Goal: Transaction & Acquisition: Purchase product/service

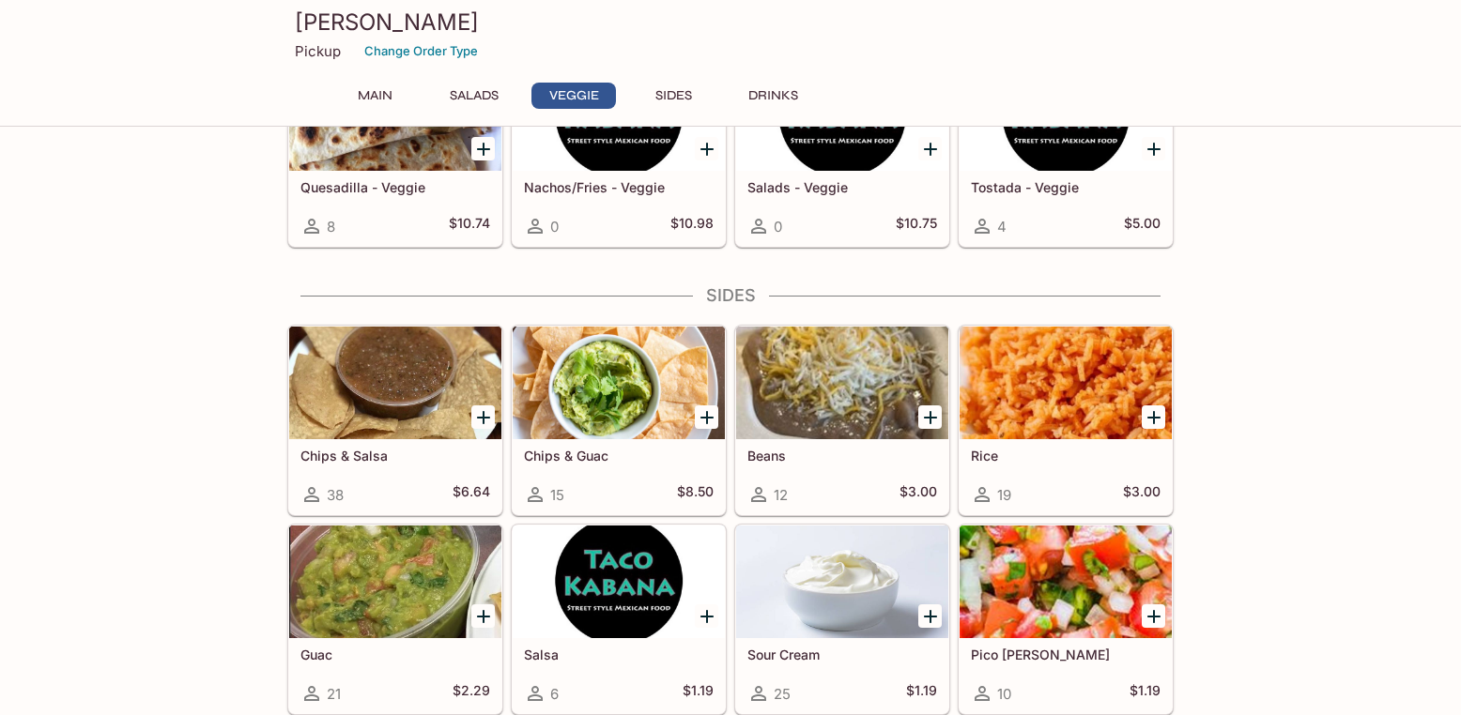
scroll to position [1424, 0]
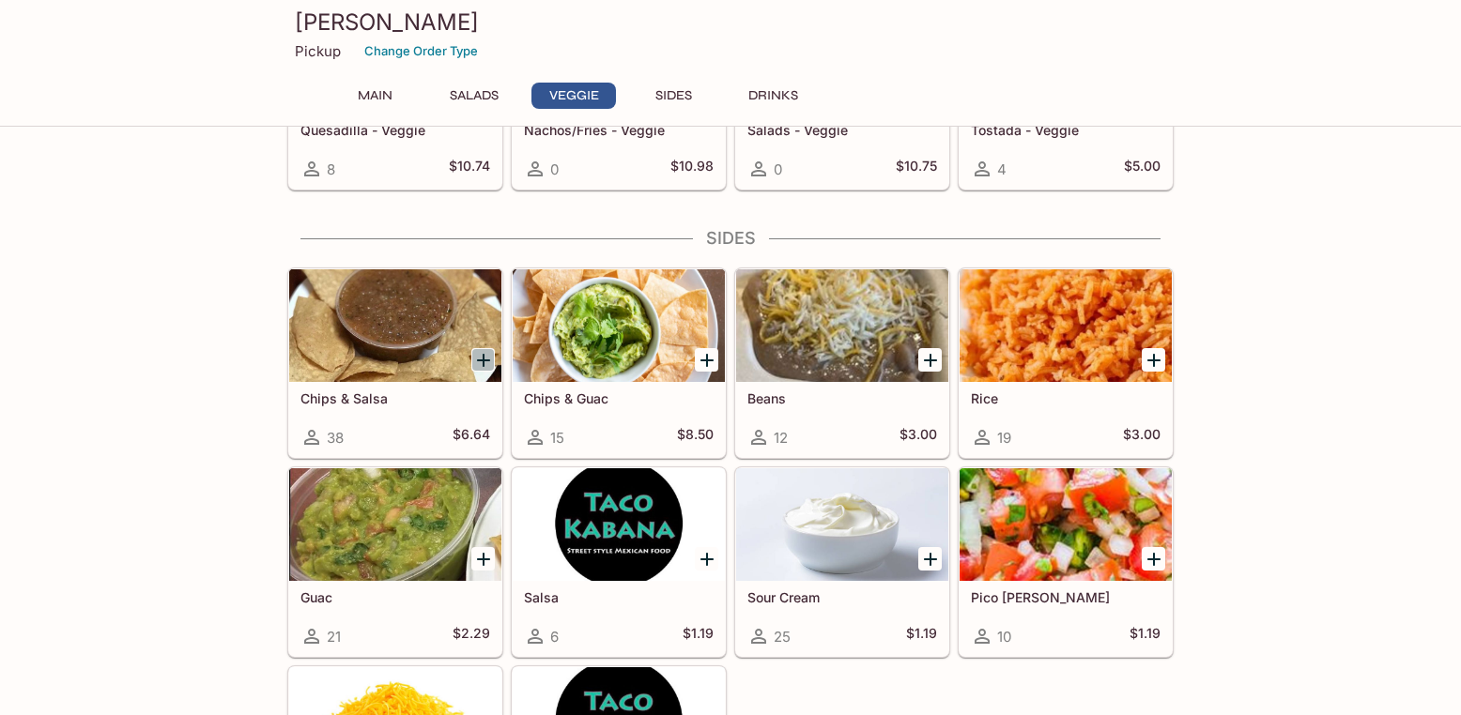
click at [482, 362] on icon "Add Chips & Salsa" at bounding box center [483, 360] width 13 height 13
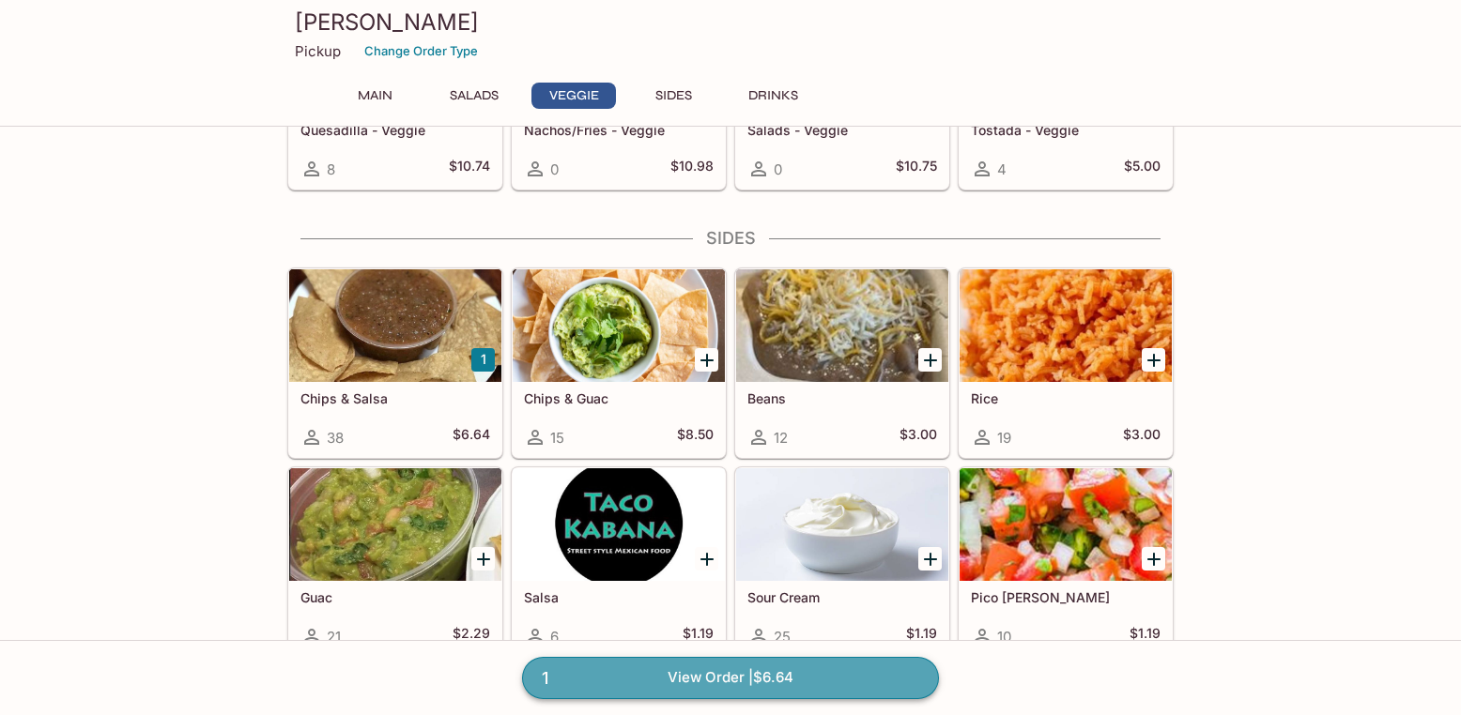
click at [565, 684] on link "1 View Order | $6.64" at bounding box center [730, 677] width 417 height 41
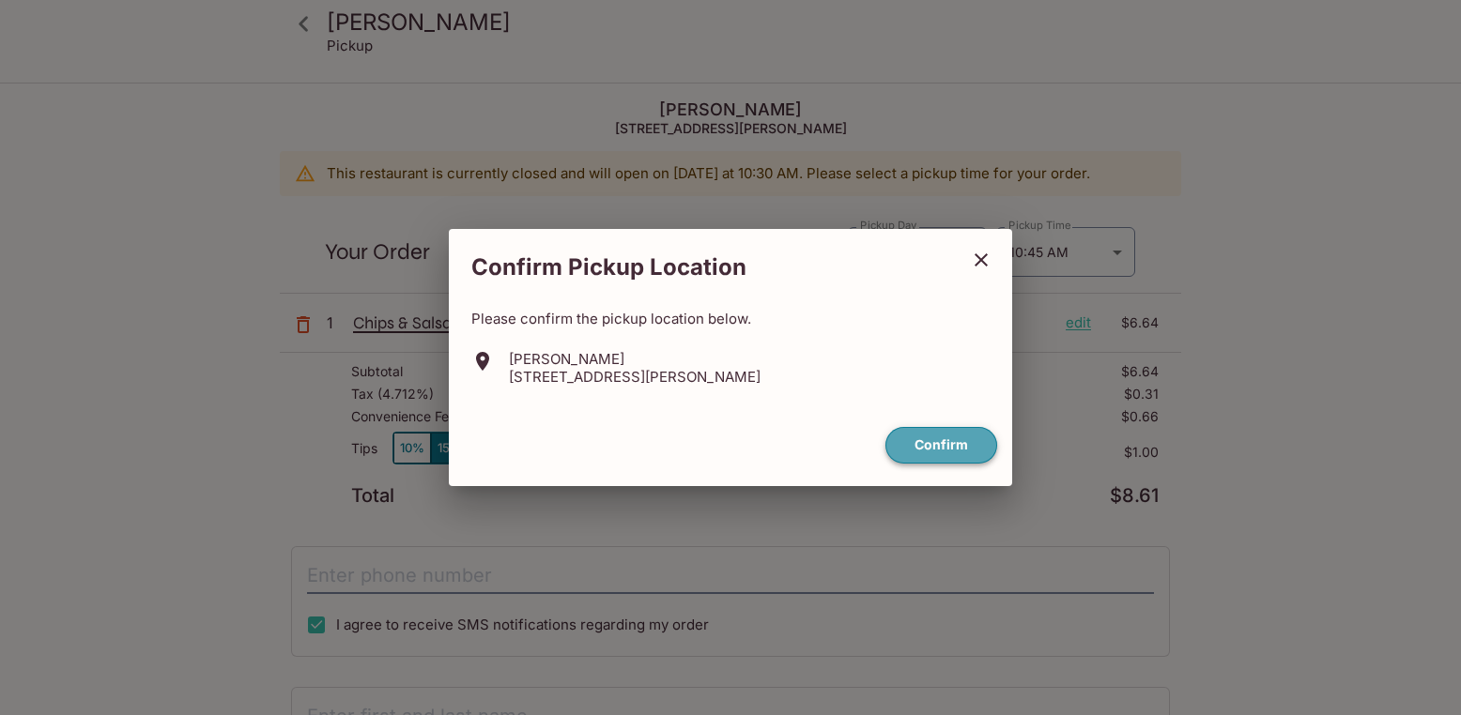
click at [939, 438] on button "Confirm" at bounding box center [941, 445] width 112 height 37
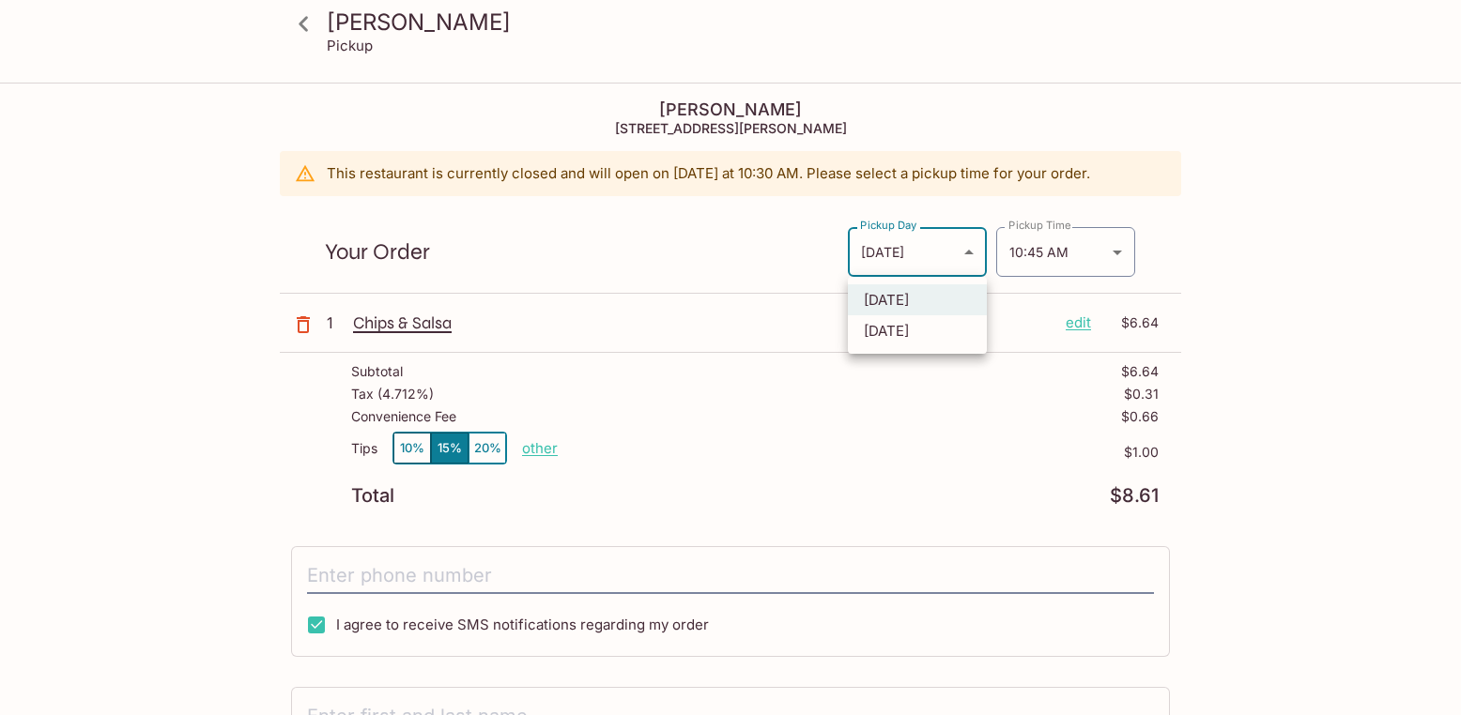
click at [967, 257] on body "Taco Kabana Pickup Taco Kabana 1102 Bishop St, Honolulu, HI 96813 This restaura…" at bounding box center [730, 442] width 1461 height 715
click at [912, 297] on li "Today" at bounding box center [917, 299] width 139 height 31
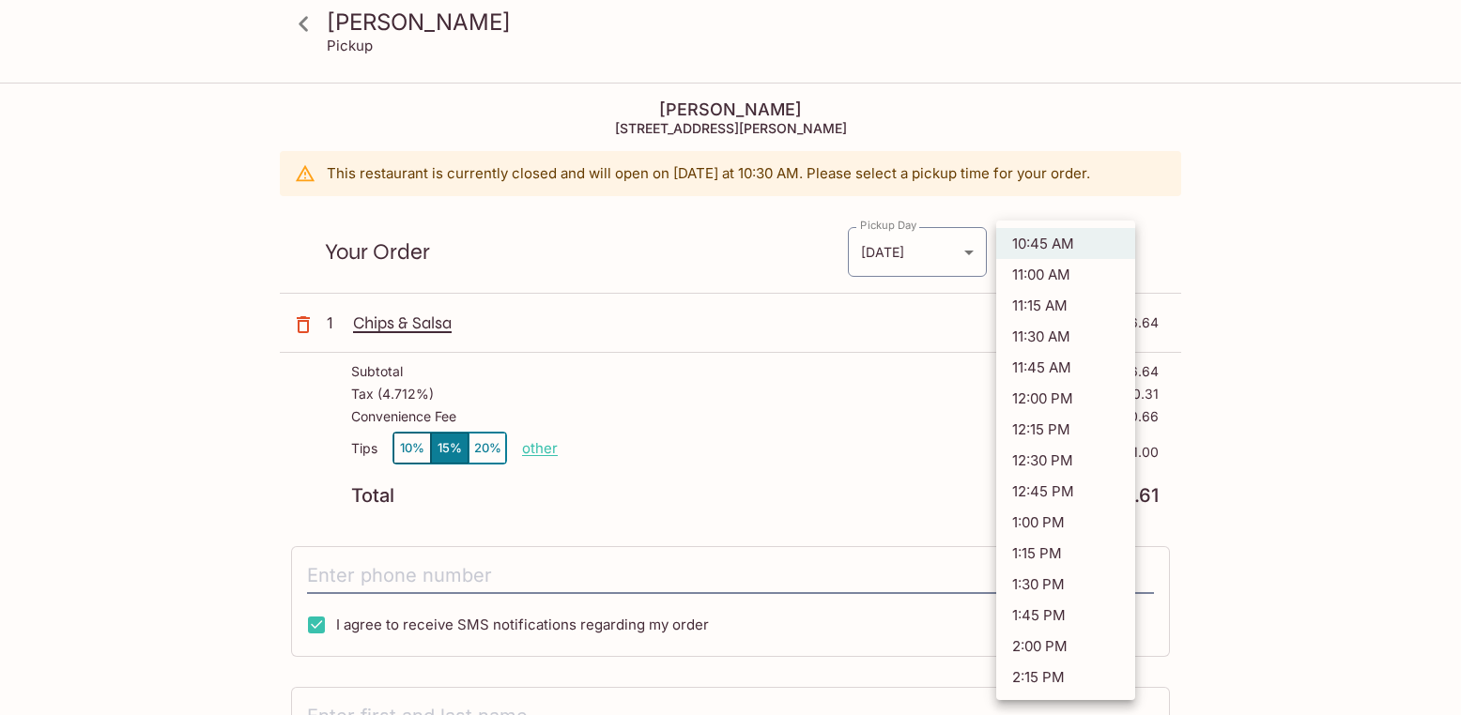
click at [1111, 252] on body "Taco Kabana Pickup Taco Kabana 1102 Bishop St, Honolulu, HI 96813 This restaura…" at bounding box center [730, 442] width 1461 height 715
click at [1046, 362] on li "11:45 AM" at bounding box center [1065, 367] width 139 height 31
type input "2025-09-30T21:45:00.000000Z"
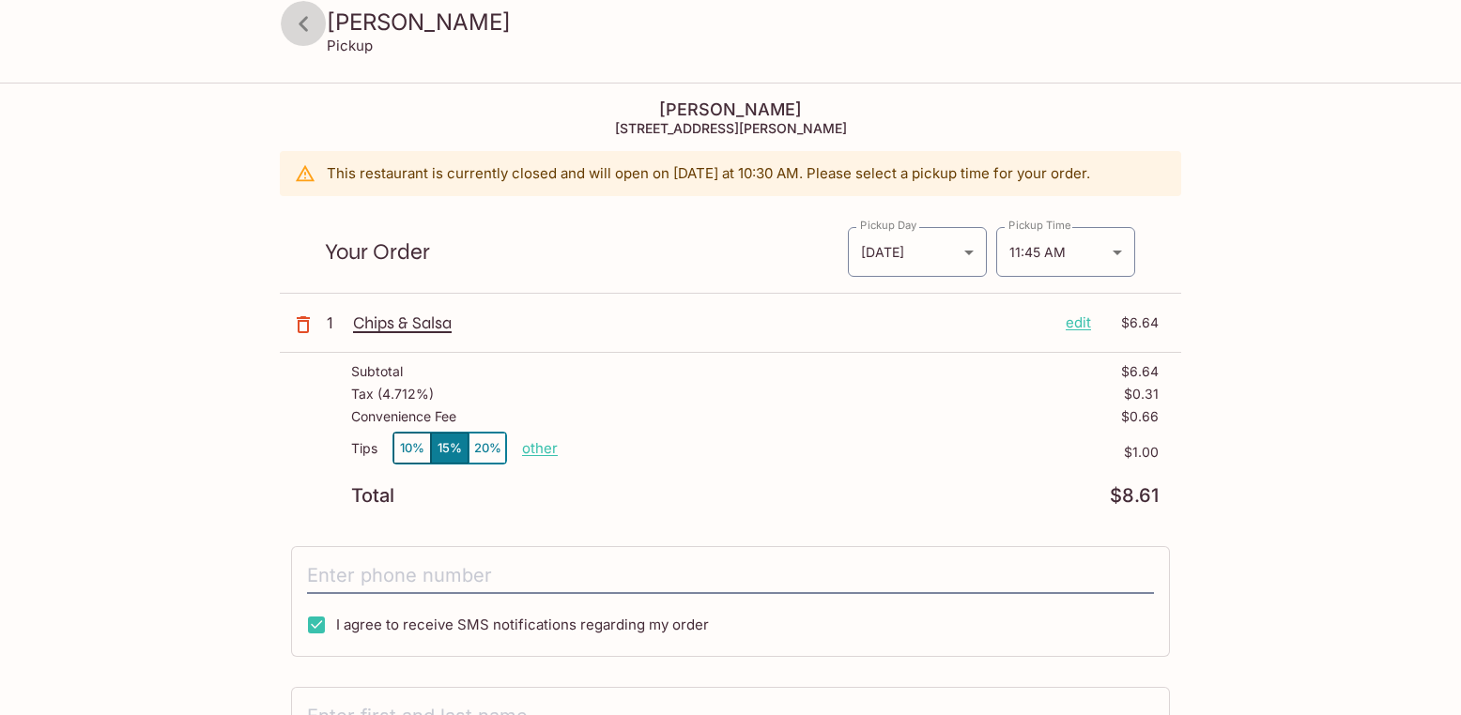
click at [300, 24] on icon at bounding box center [303, 23] width 9 height 15
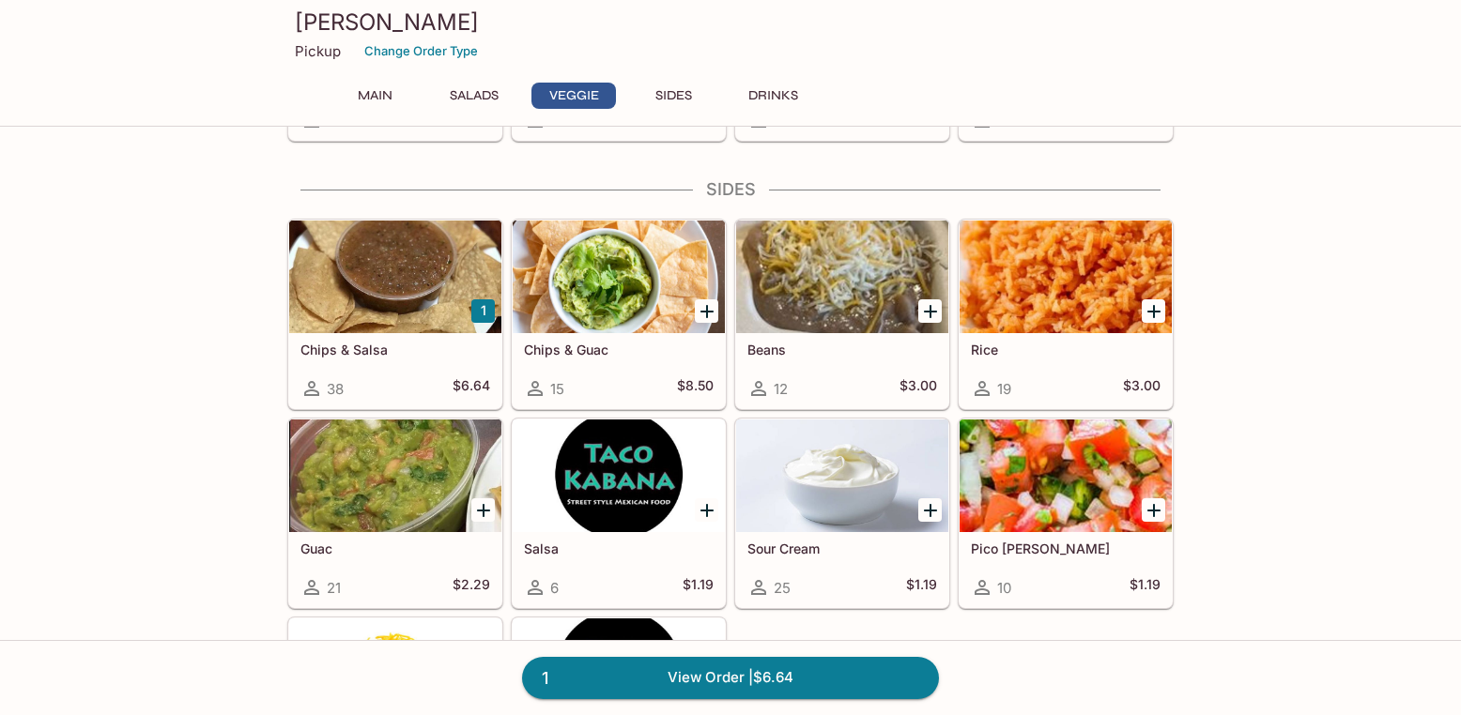
scroll to position [1480, 0]
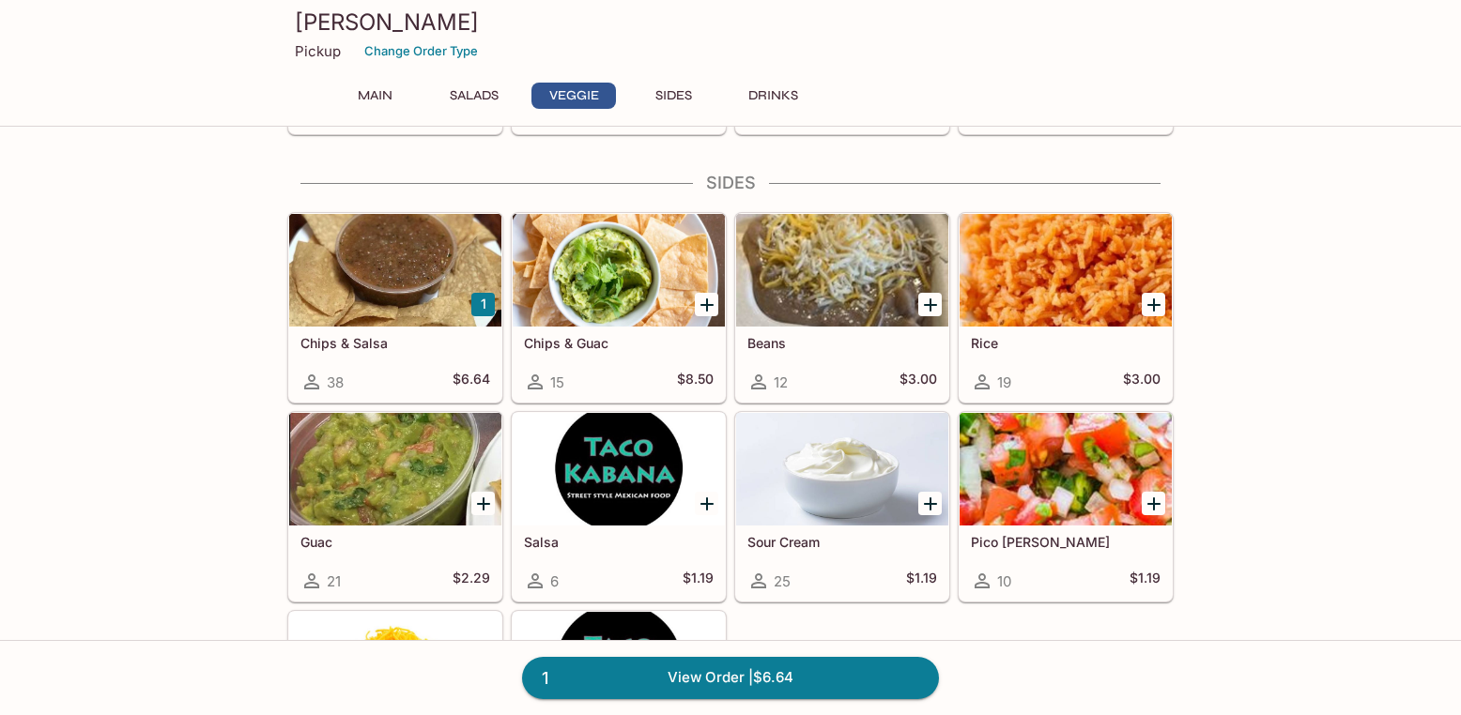
click at [456, 300] on div at bounding box center [395, 270] width 212 height 113
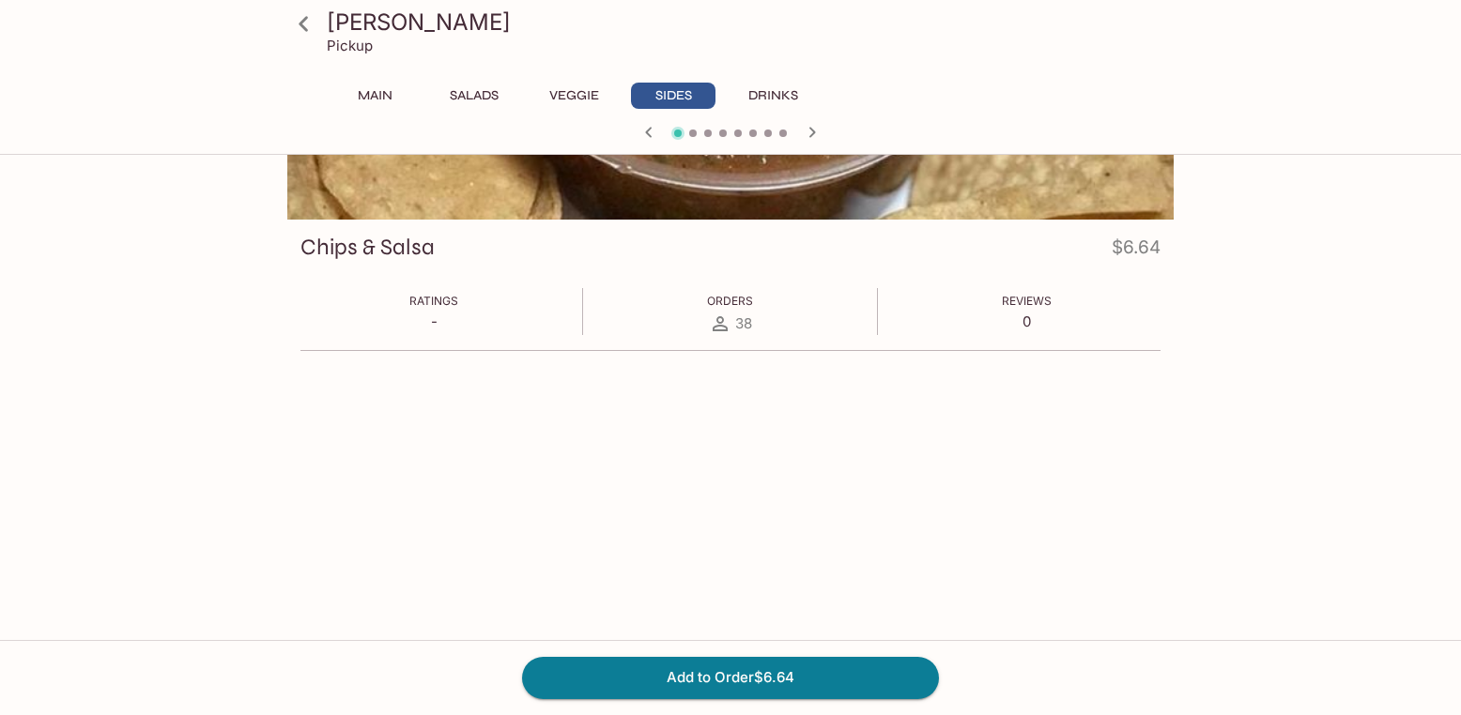
scroll to position [192, 0]
click at [679, 682] on button "Add to Order $6.64" at bounding box center [730, 677] width 417 height 41
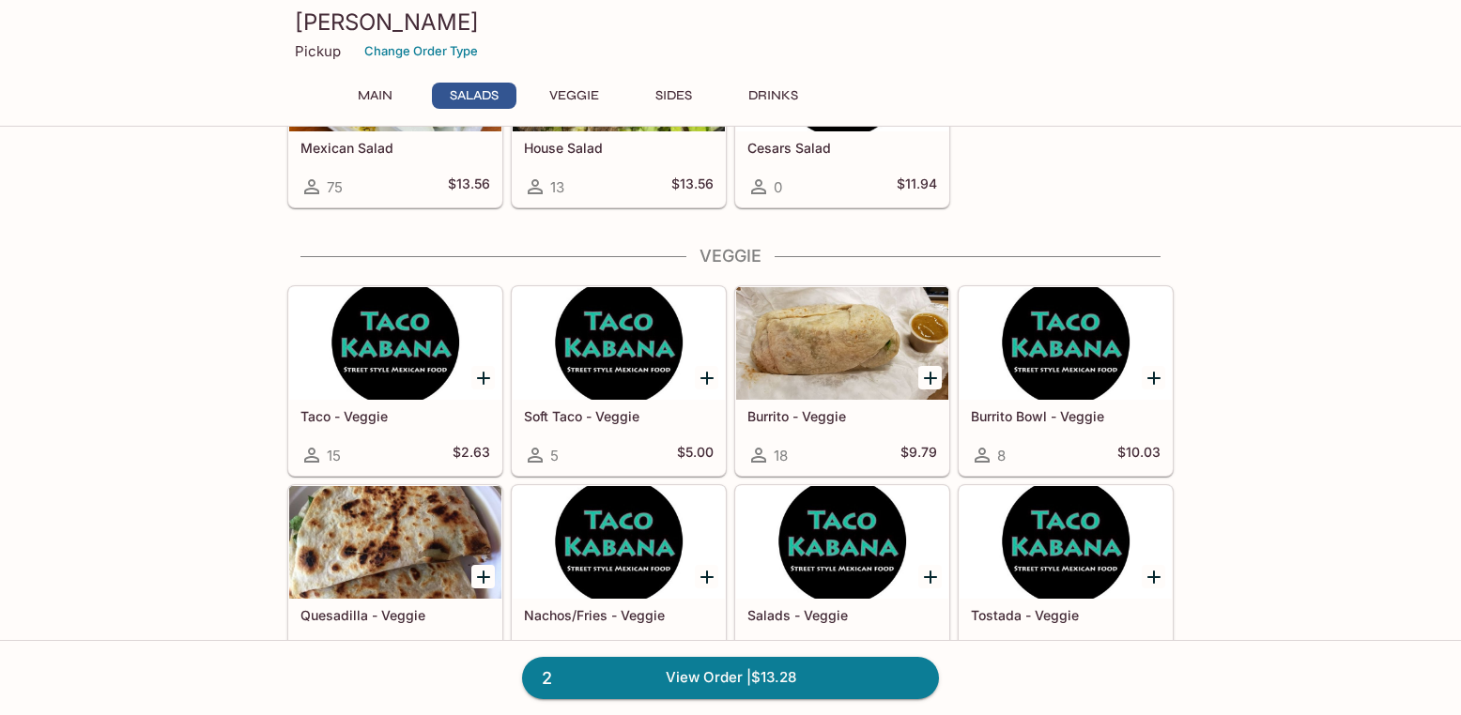
scroll to position [1030, 0]
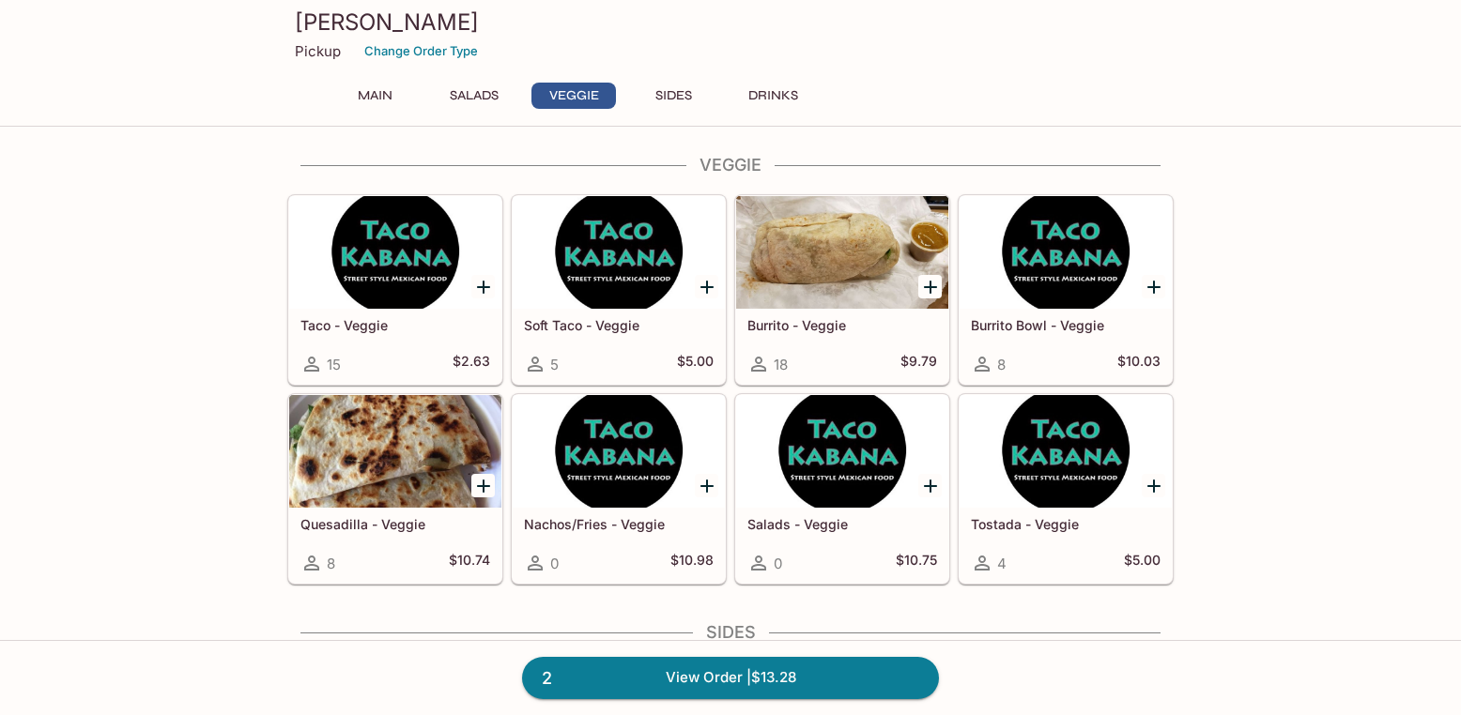
click at [845, 269] on div at bounding box center [842, 252] width 212 height 113
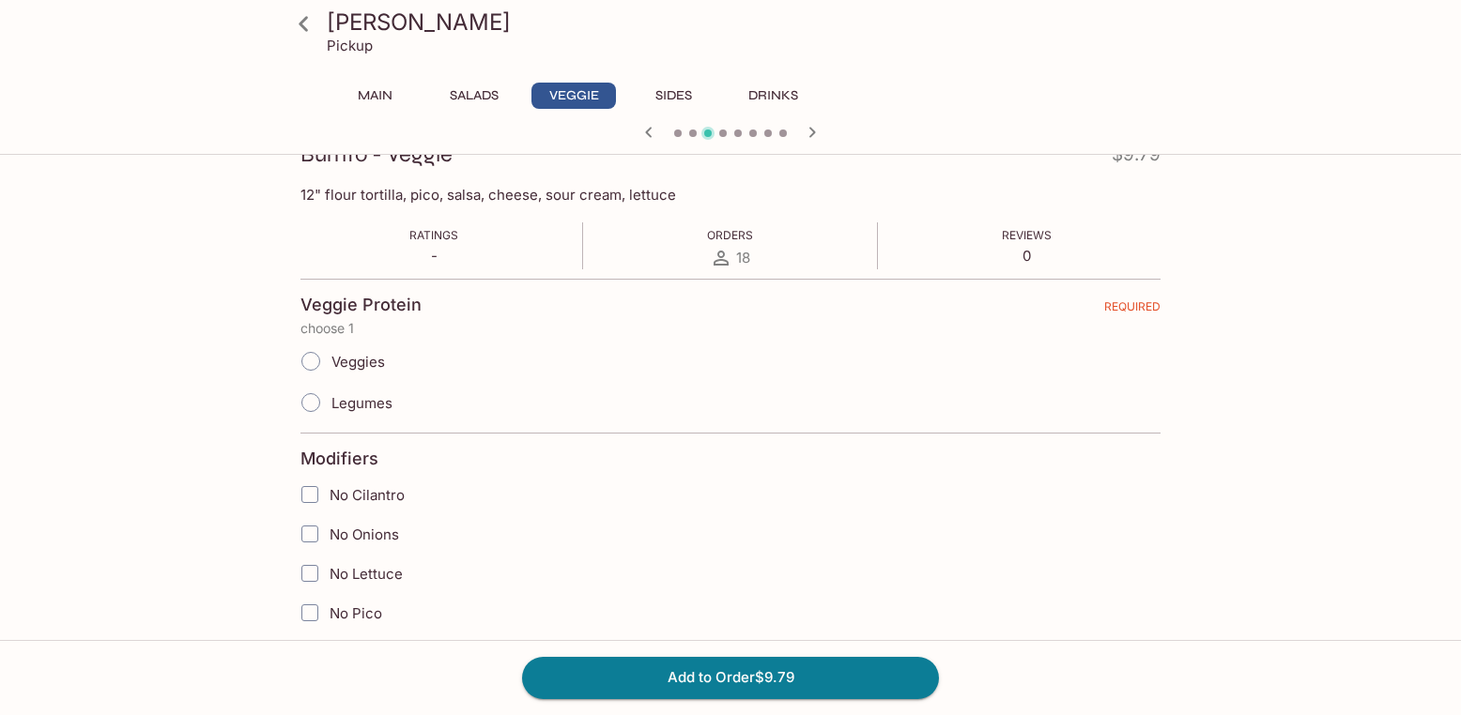
scroll to position [254, 0]
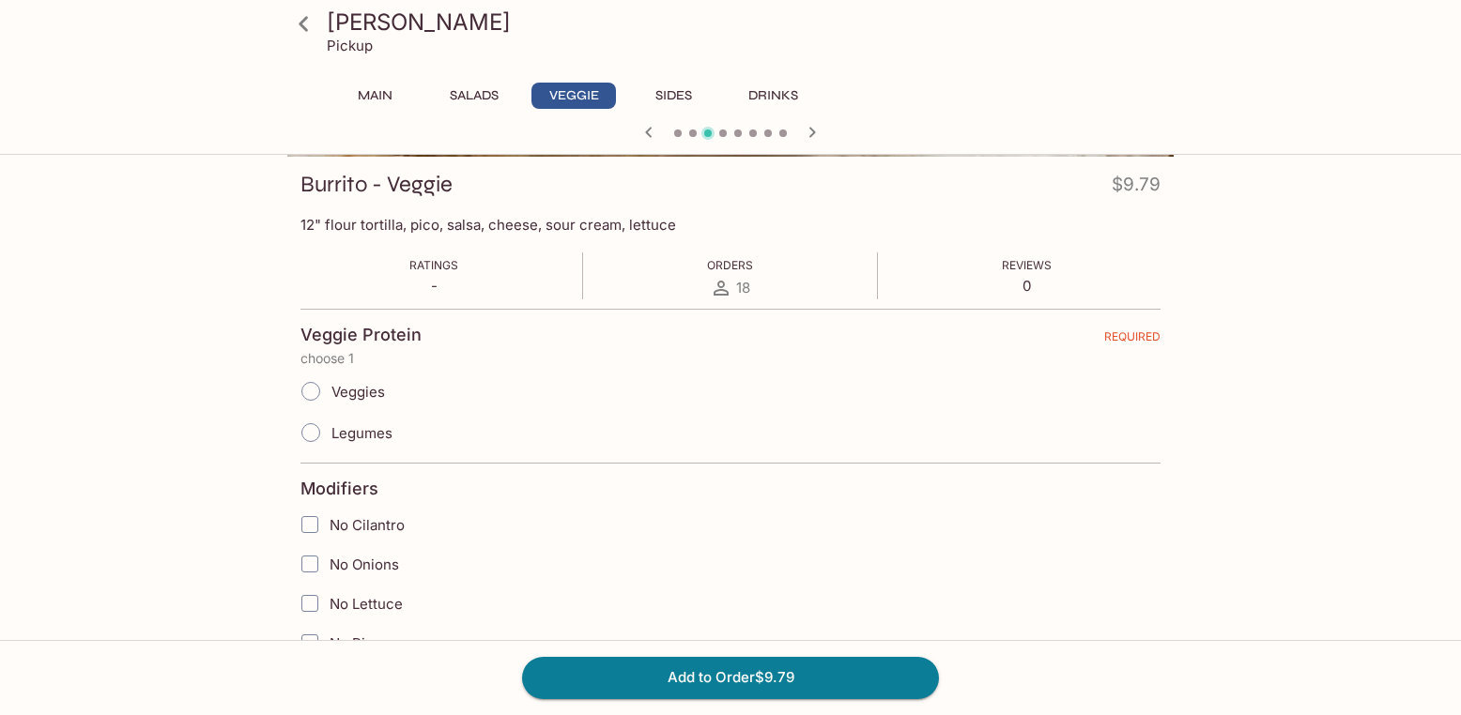
click at [300, 31] on icon at bounding box center [303, 24] width 33 height 33
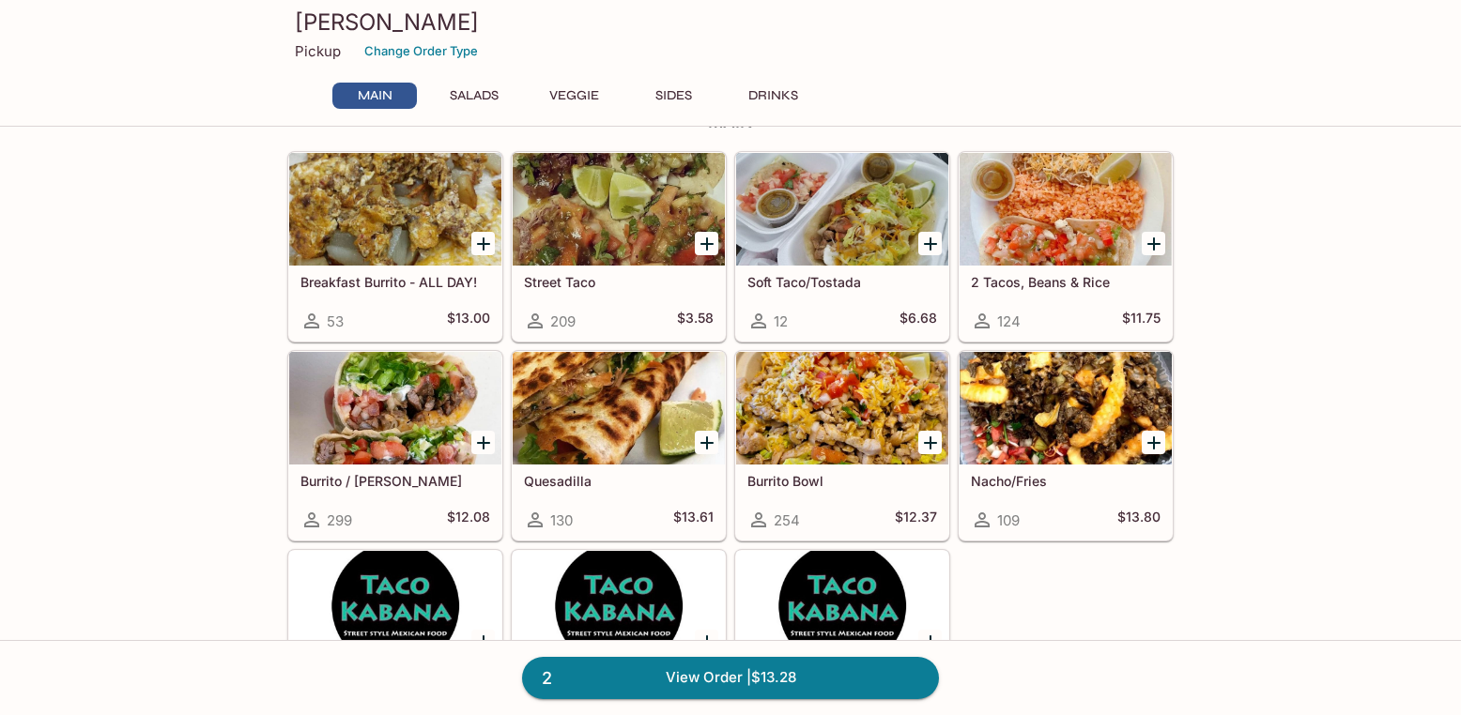
scroll to position [198, 0]
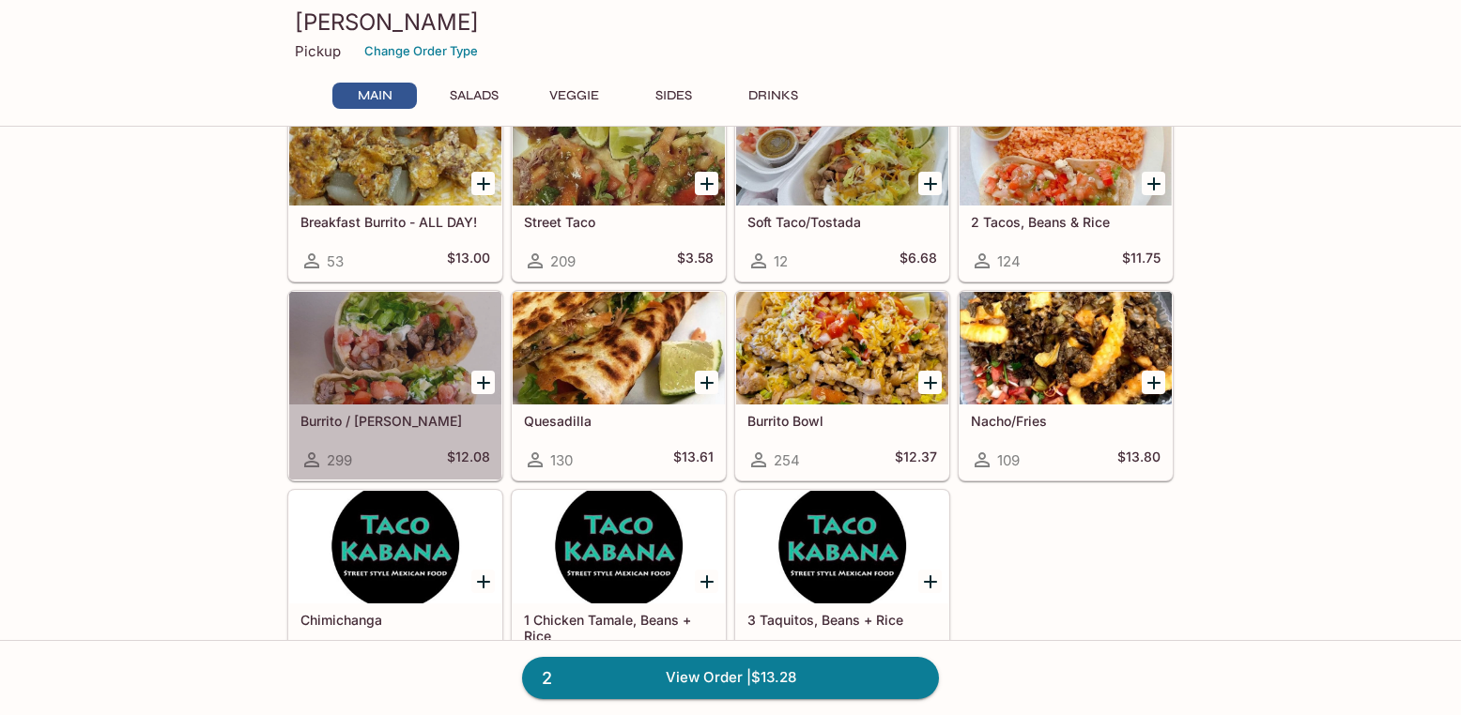
click at [394, 348] on div at bounding box center [395, 348] width 212 height 113
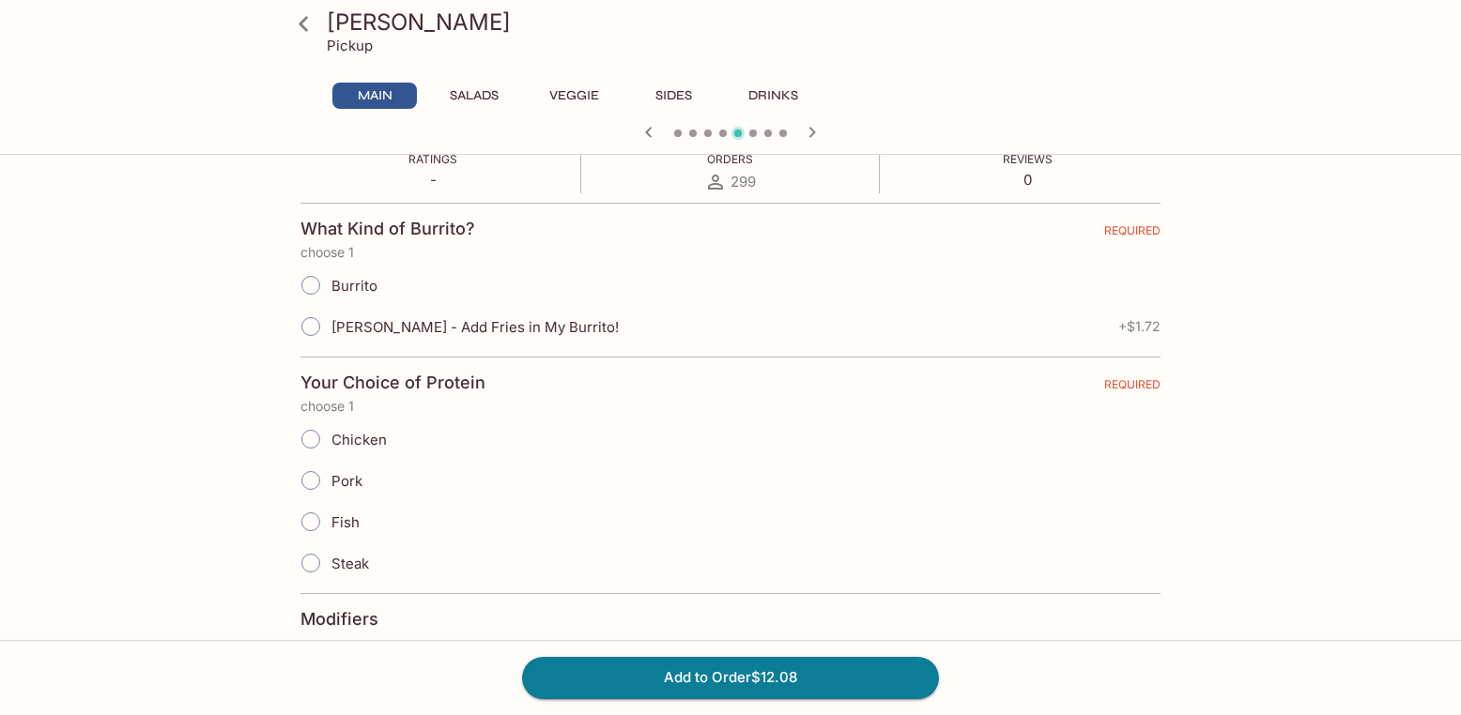
scroll to position [364, 0]
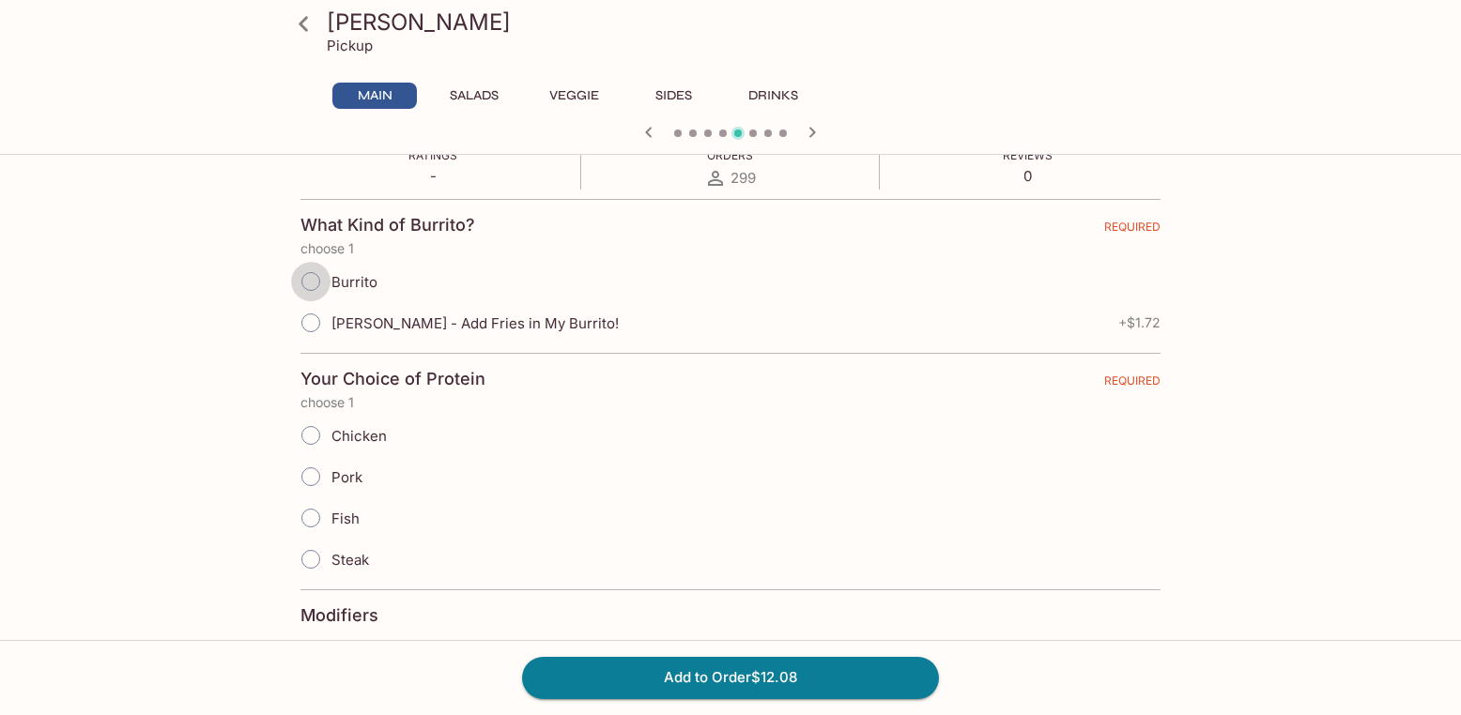
click at [310, 278] on input "Burrito" at bounding box center [310, 281] width 39 height 39
radio input "true"
click at [315, 483] on input "Pork" at bounding box center [310, 476] width 39 height 39
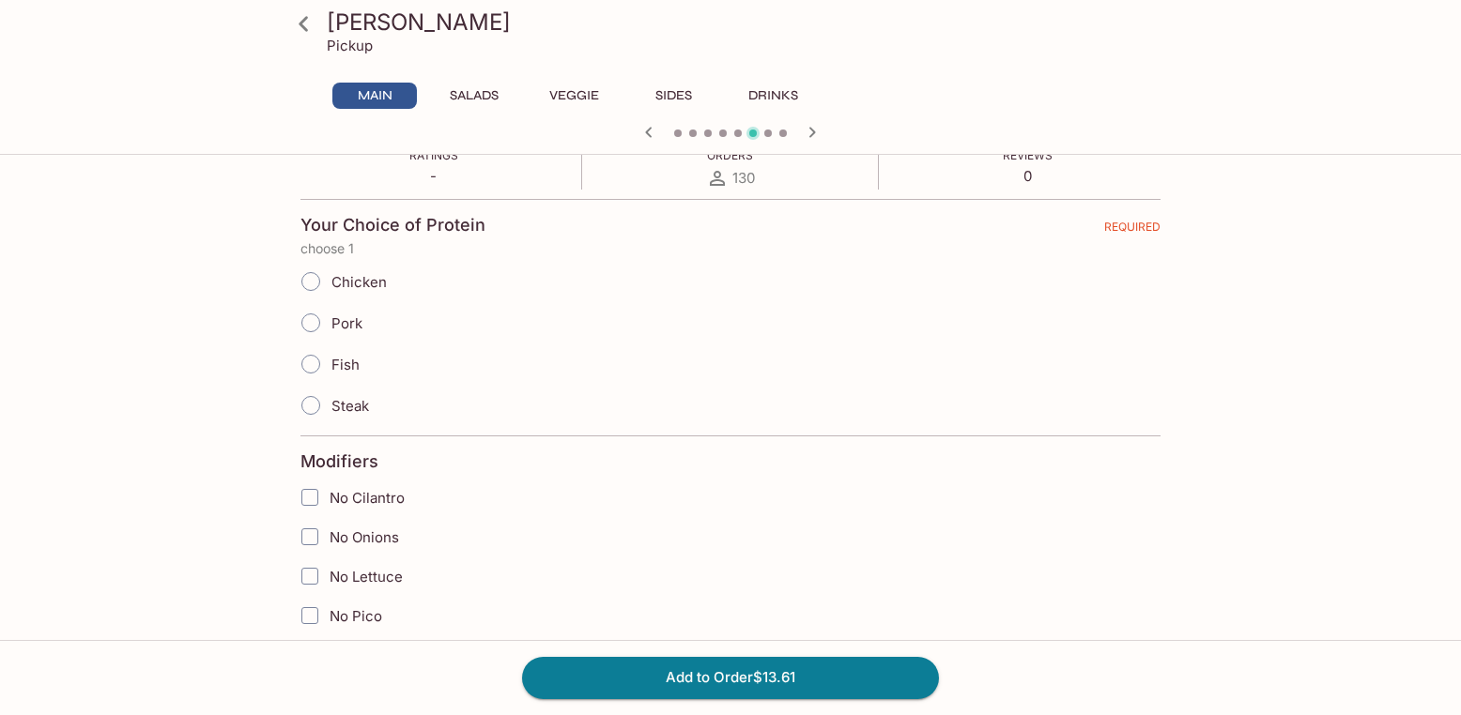
click at [314, 322] on input "Pork" at bounding box center [310, 322] width 39 height 39
radio input "true"
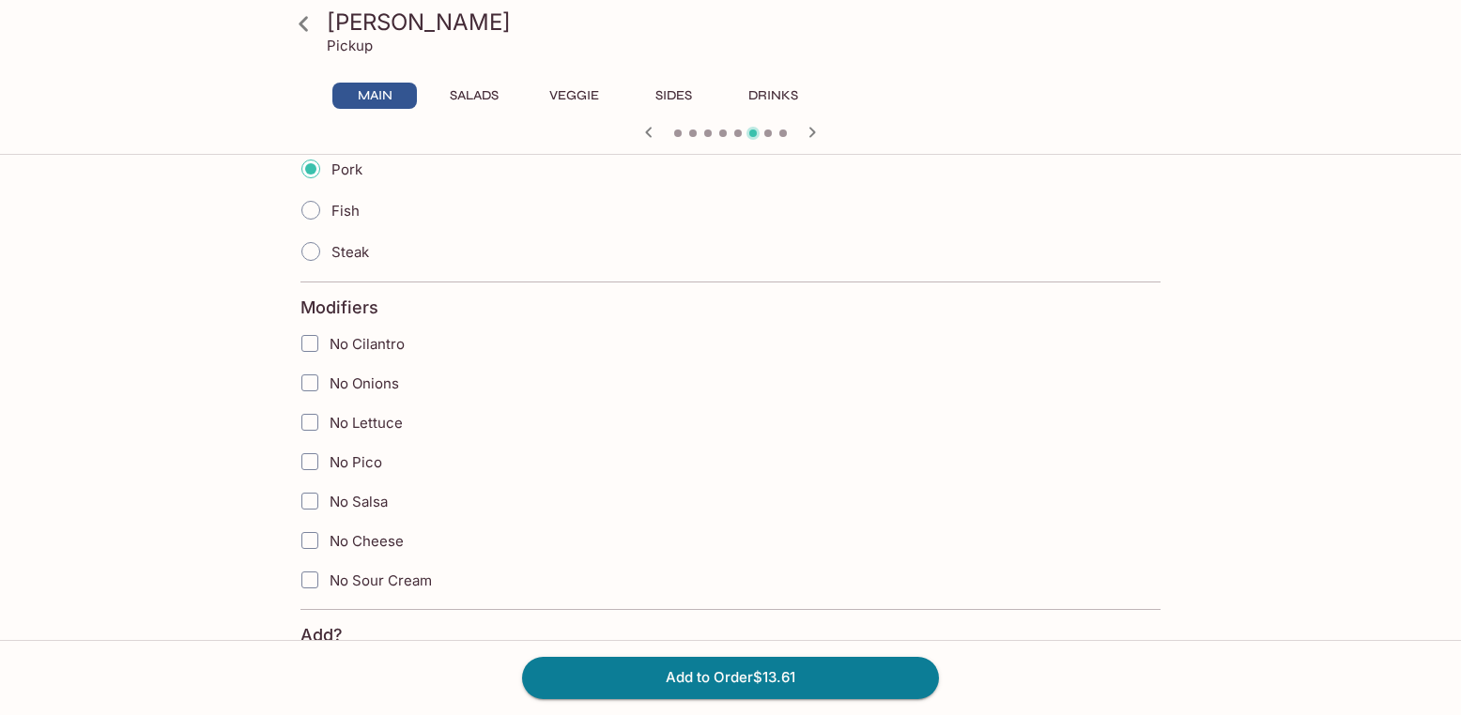
scroll to position [510, 0]
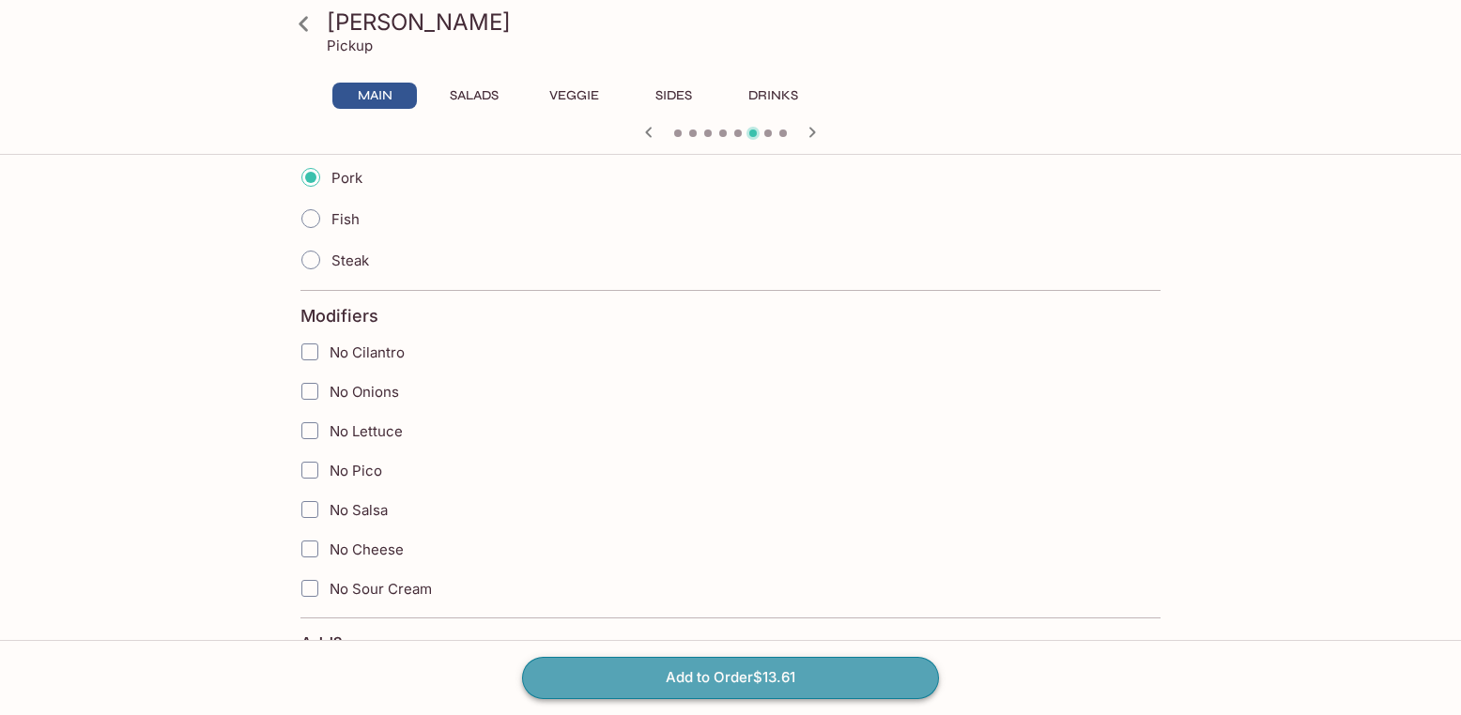
click at [697, 683] on button "Add to Order $13.61" at bounding box center [730, 677] width 417 height 41
